Goal: Information Seeking & Learning: Learn about a topic

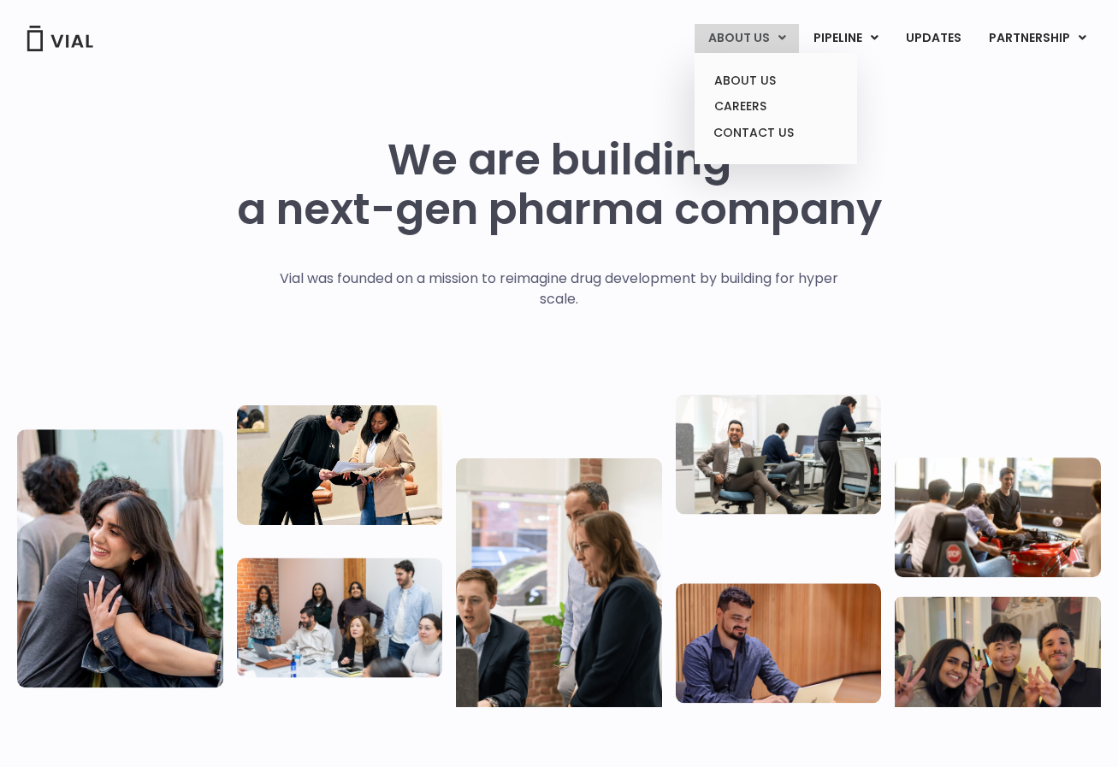
click at [765, 38] on link "ABOUT US" at bounding box center [746, 38] width 104 height 29
click at [775, 74] on link "ABOUT US" at bounding box center [775, 81] width 150 height 27
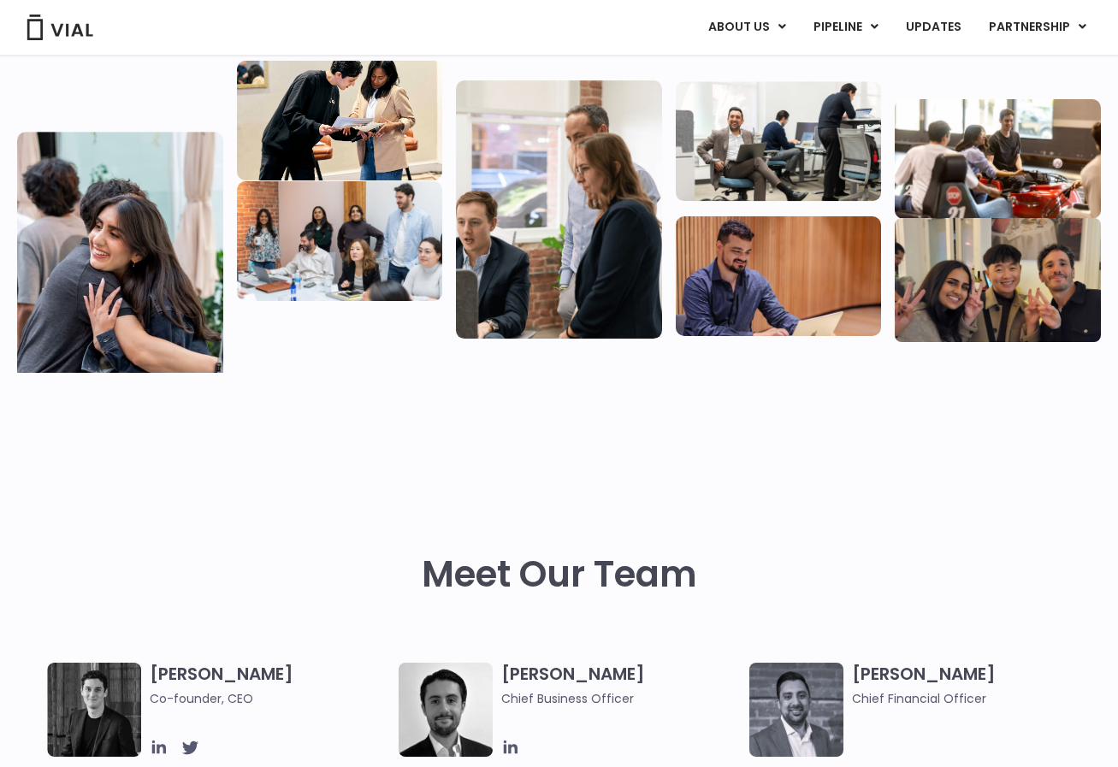
scroll to position [1143, 0]
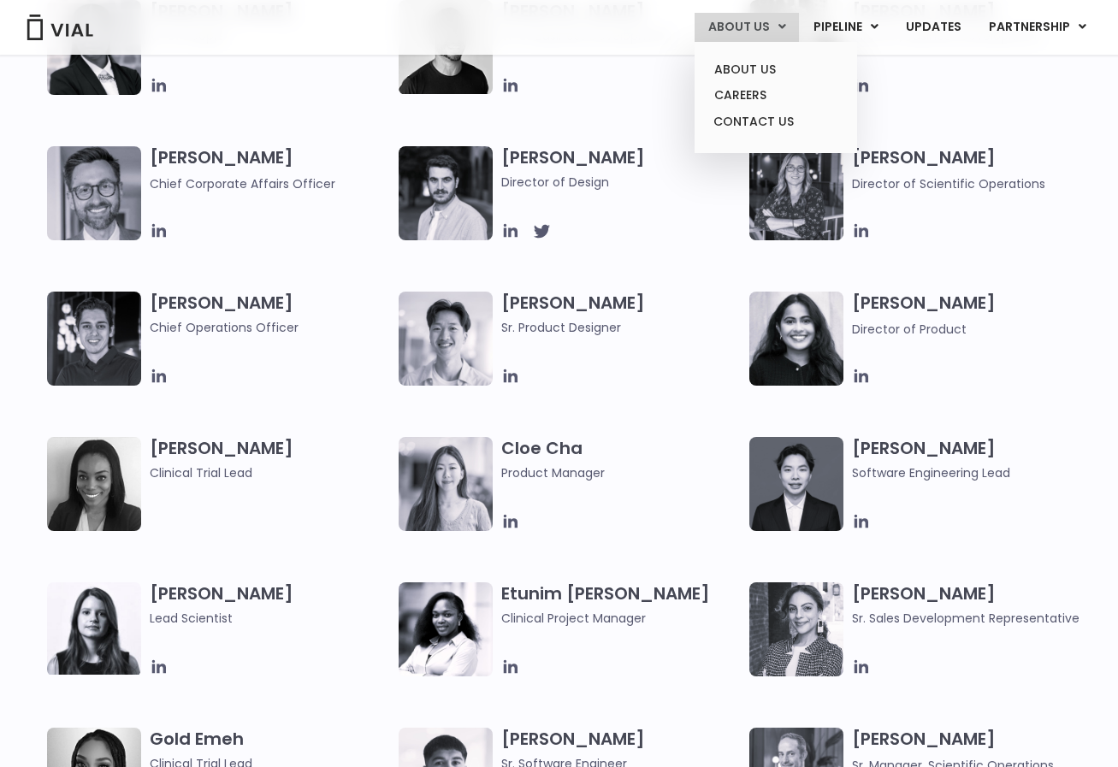
click at [772, 23] on link "ABOUT US" at bounding box center [746, 27] width 104 height 29
click at [772, 67] on link "ABOUT US" at bounding box center [775, 69] width 150 height 27
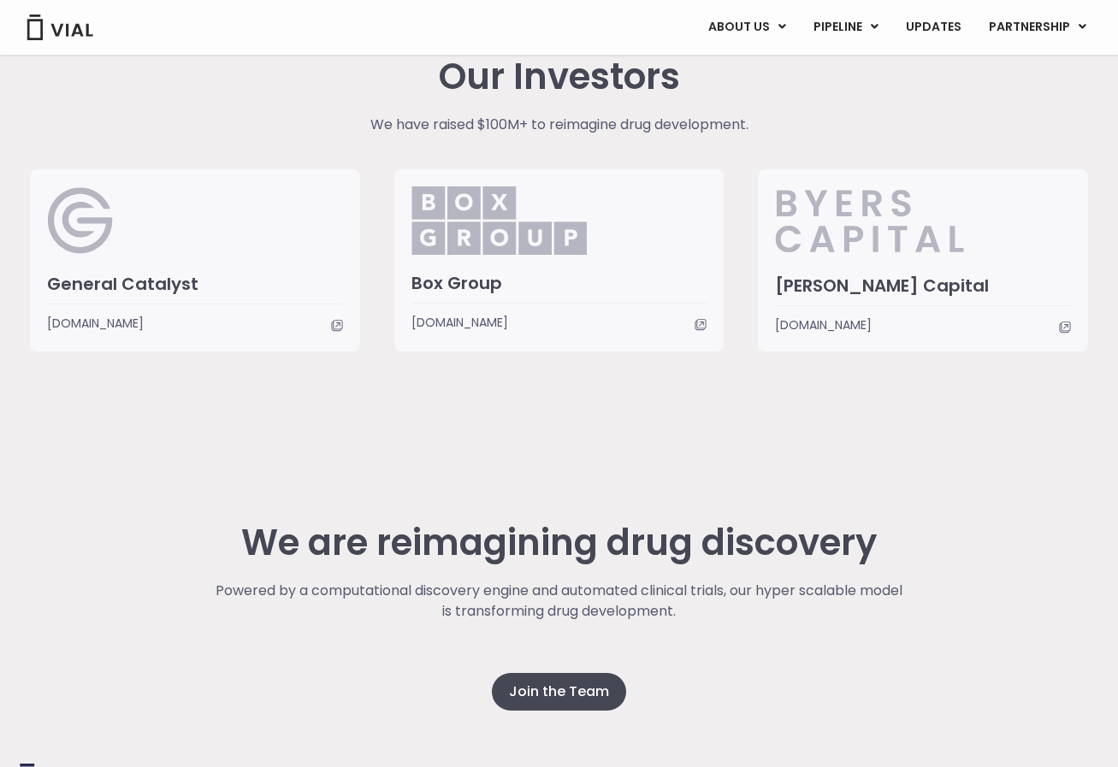
scroll to position [4113, 0]
